Goal: Task Accomplishment & Management: Use online tool/utility

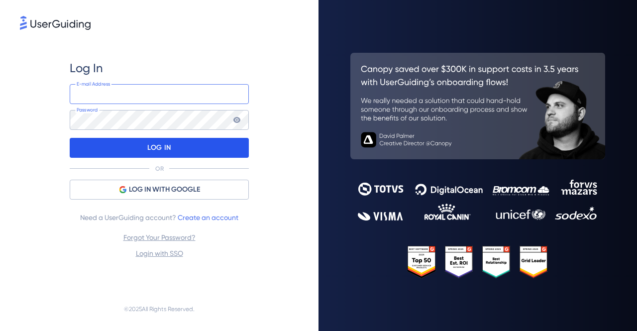
type input "[EMAIL_ADDRESS][DOMAIN_NAME]"
click at [155, 151] on p "LOG IN" at bounding box center [158, 148] width 23 height 16
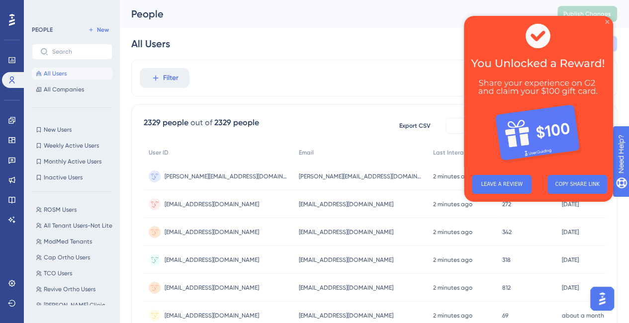
drag, startPoint x: 607, startPoint y: 20, endPoint x: 1070, endPoint y: 36, distance: 464.0
click at [607, 20] on icon "Close Preview" at bounding box center [608, 22] width 4 height 4
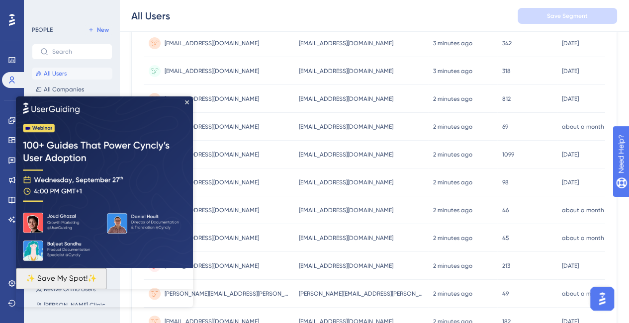
scroll to position [249, 0]
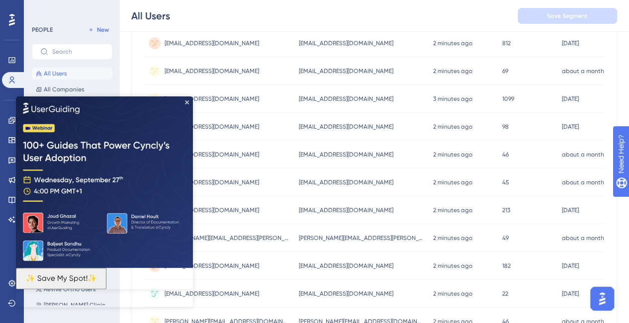
click at [187, 100] on img at bounding box center [104, 183] width 177 height 172
click at [185, 101] on icon "Close Preview" at bounding box center [187, 103] width 4 height 4
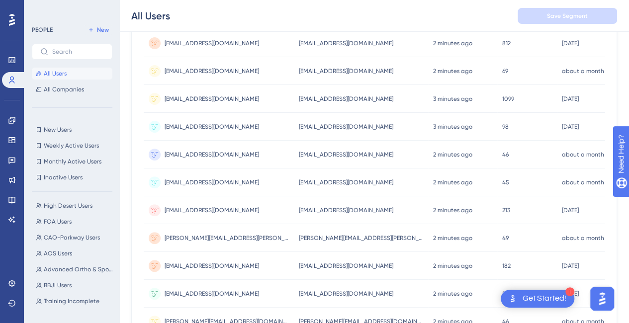
scroll to position [1343, 0]
click at [84, 248] on span "Training Incomplete" at bounding box center [72, 252] width 56 height 8
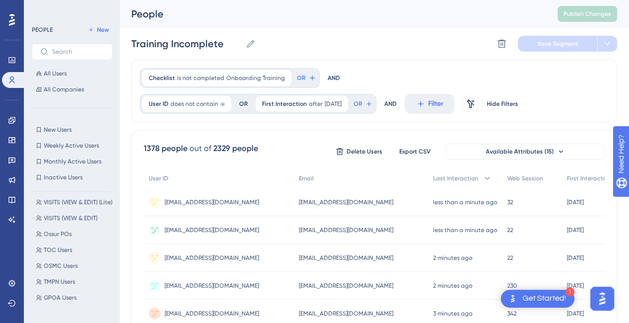
scroll to position [0, 0]
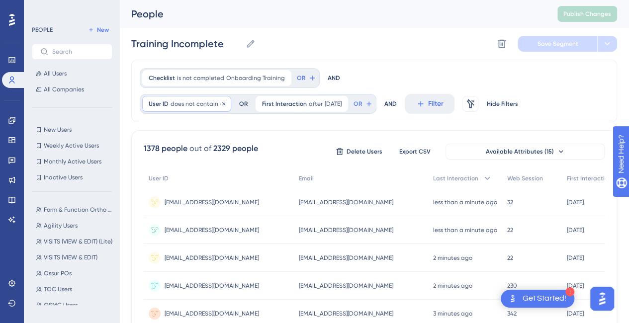
click at [194, 103] on span "does not contain" at bounding box center [195, 104] width 48 height 8
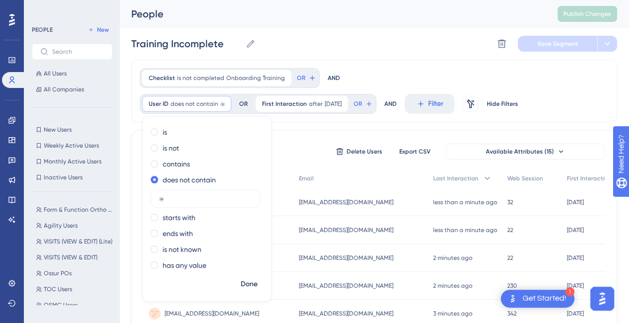
click at [397, 68] on div "Checklist is not completed Onboarding Training Onboarding Training Remove OR AN…" at bounding box center [374, 91] width 486 height 63
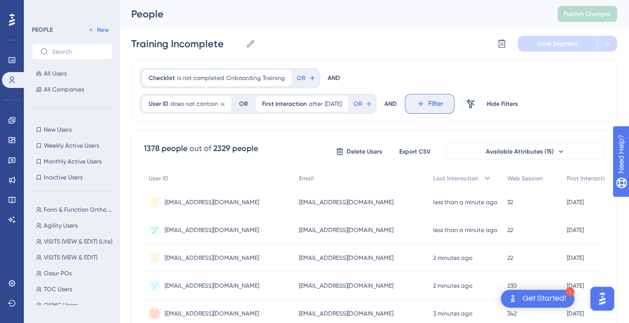
click at [423, 102] on icon at bounding box center [420, 104] width 5 height 5
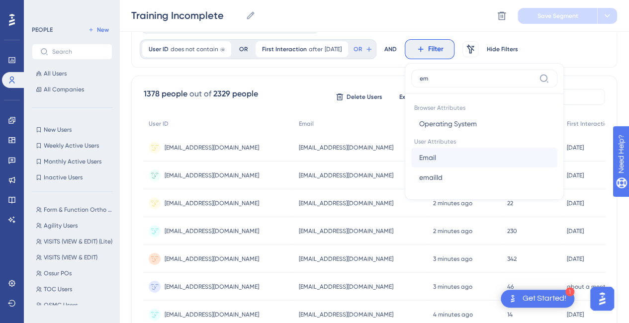
type input "em"
click at [442, 159] on button "Email Email" at bounding box center [484, 158] width 146 height 20
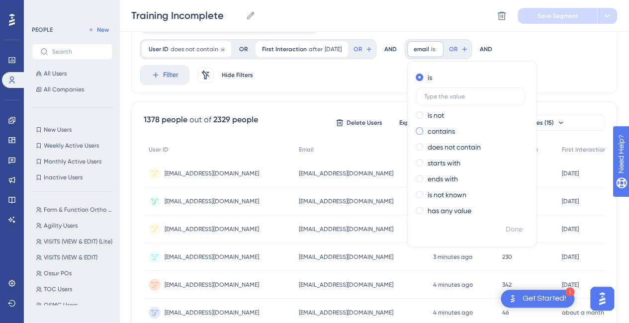
click at [451, 128] on label "contains" at bounding box center [441, 131] width 27 height 12
type input "@fl-ortho"
click at [518, 229] on span "Done" at bounding box center [514, 230] width 17 height 12
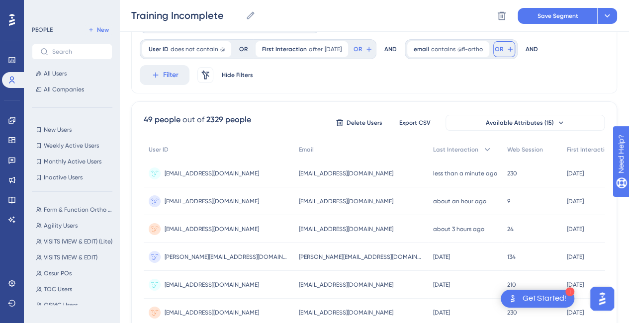
click at [514, 51] on icon at bounding box center [511, 49] width 8 height 8
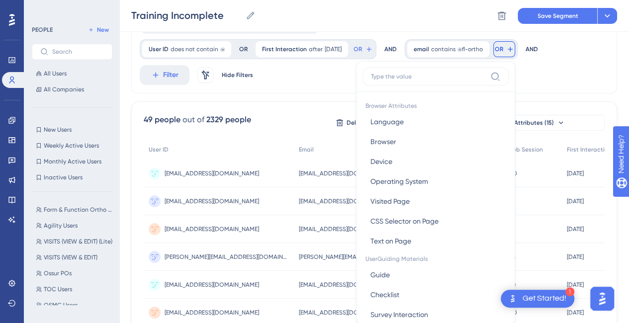
scroll to position [90, 0]
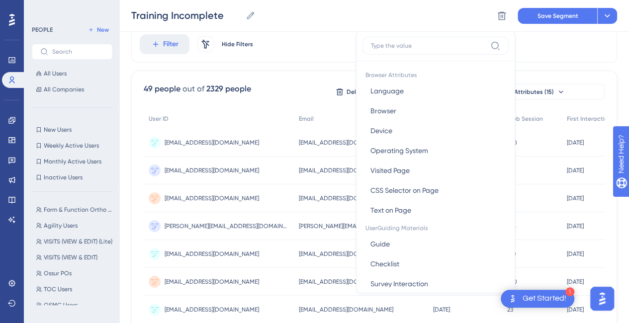
click at [414, 50] on label at bounding box center [436, 46] width 146 height 18
click at [414, 50] on input at bounding box center [428, 46] width 115 height 8
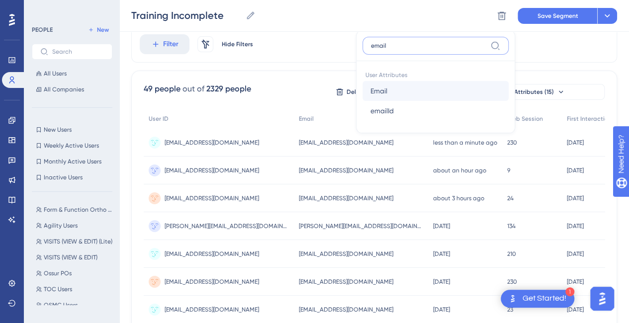
type input "email"
click at [388, 86] on span "Email" at bounding box center [379, 91] width 17 height 12
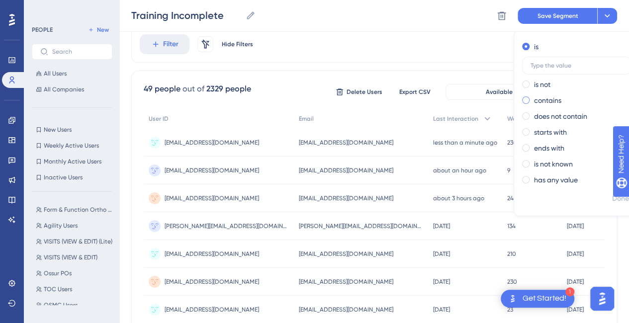
drag, startPoint x: 285, startPoint y: 127, endPoint x: 280, endPoint y: 105, distance: 22.8
click at [534, 106] on label "contains" at bounding box center [547, 101] width 27 height 12
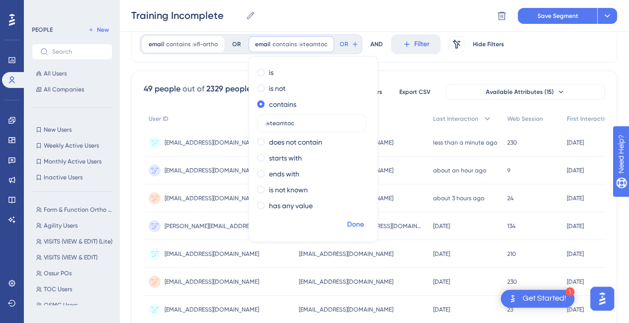
type input "@teamtoc"
click at [359, 219] on span "Done" at bounding box center [355, 225] width 17 height 12
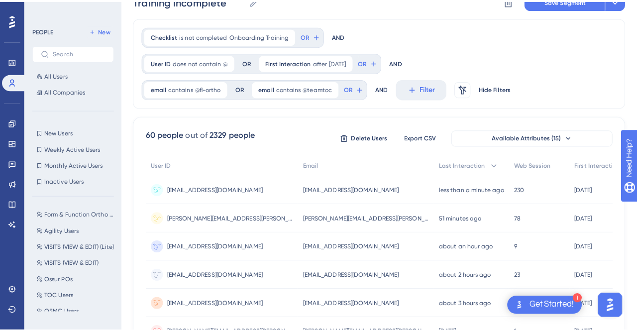
scroll to position [0, 0]
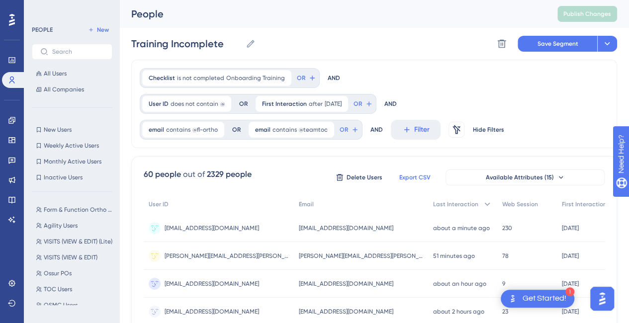
click at [412, 178] on span "Export CSV" at bounding box center [415, 178] width 31 height 8
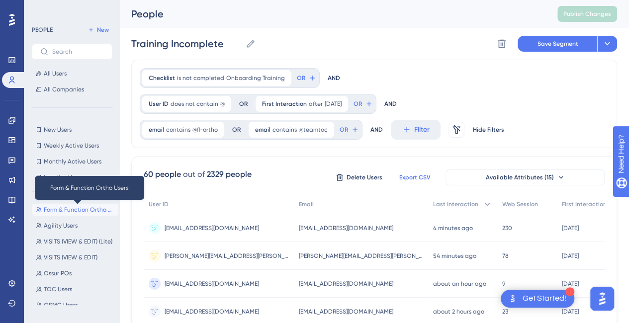
click at [66, 208] on span "Form & Function Ortho Users" at bounding box center [79, 210] width 71 height 8
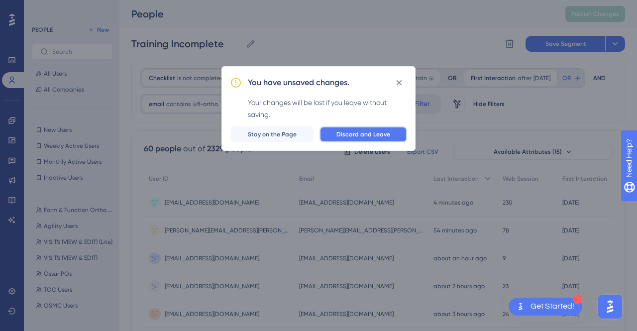
click at [356, 131] on span "Discard and Leave" at bounding box center [363, 134] width 54 height 8
type input "Form & Function Ortho Users"
